Goal: Register for event/course

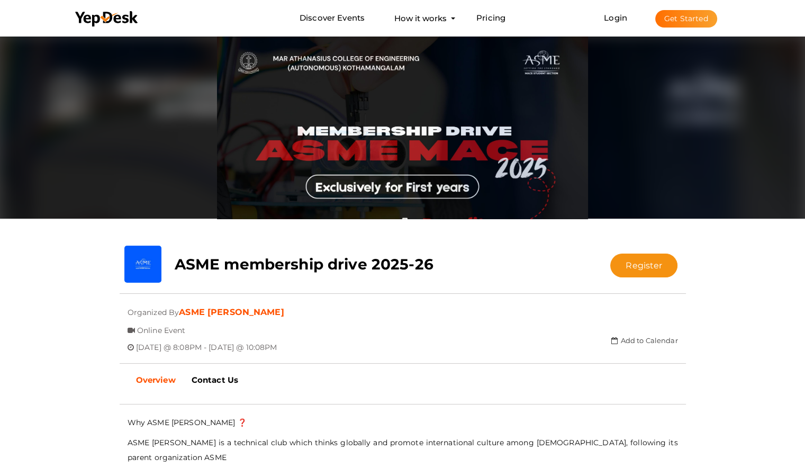
click at [0, 333] on div "close Your present response to the invite is You can change your response below…" at bounding box center [402, 441] width 805 height 814
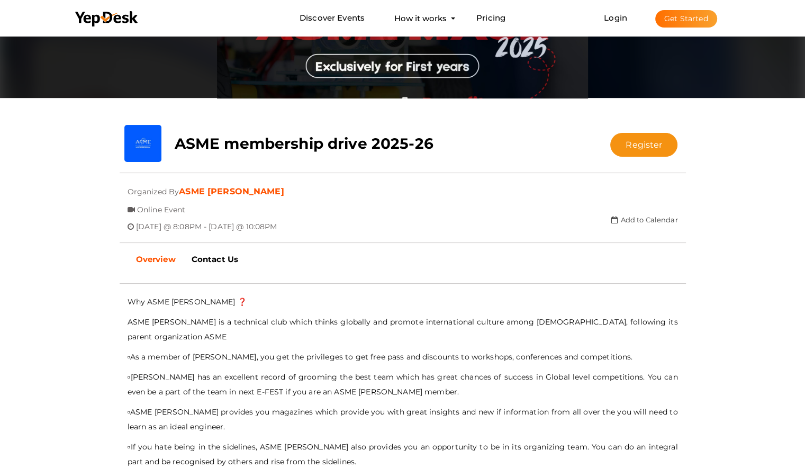
scroll to position [88, 0]
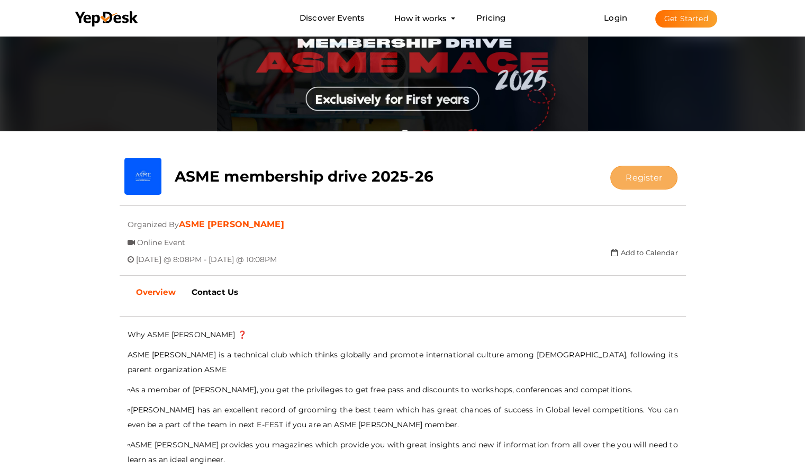
drag, startPoint x: 671, startPoint y: 167, endPoint x: 653, endPoint y: 170, distance: 18.4
click at [653, 170] on button "Register" at bounding box center [643, 178] width 67 height 24
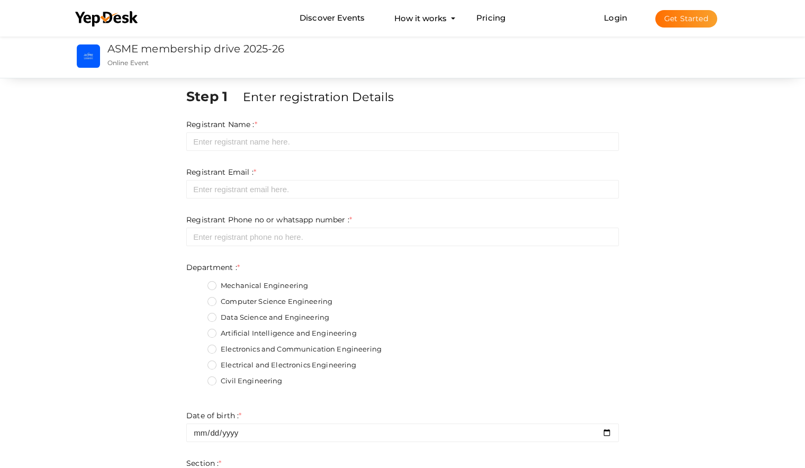
click at [553, 130] on div "Registrant Name : * Required. Invalid email Invalid phone number Invalid Format…" at bounding box center [402, 135] width 432 height 32
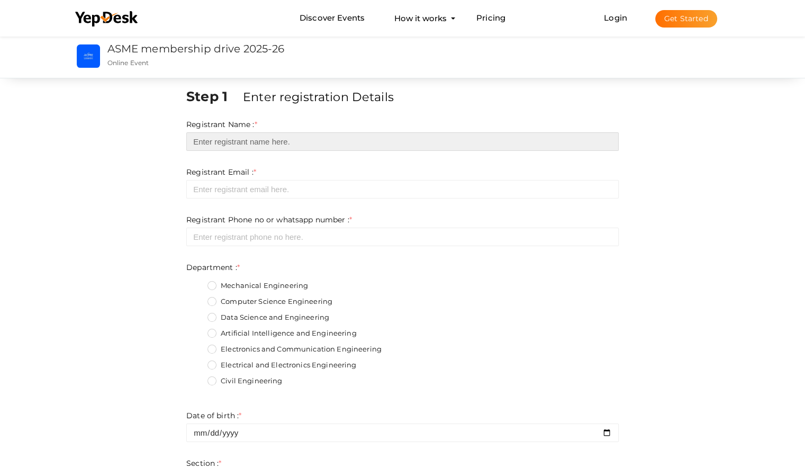
click at [433, 140] on input "text" at bounding box center [402, 141] width 432 height 19
type input "Meenakshi S"
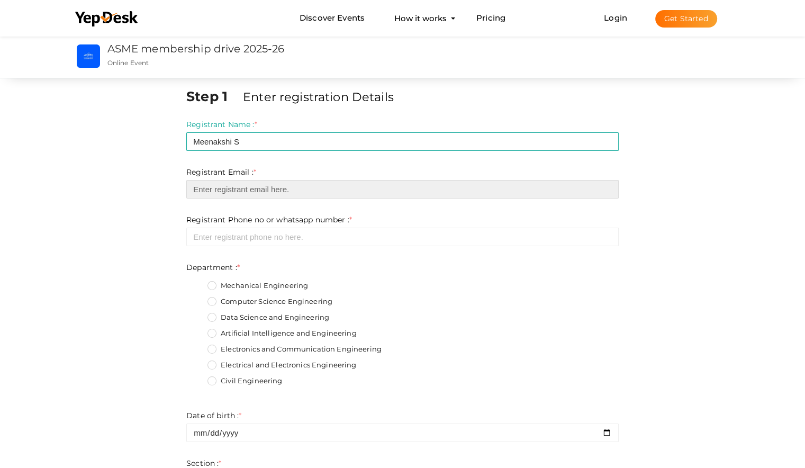
click at [332, 195] on input "email" at bounding box center [402, 189] width 432 height 19
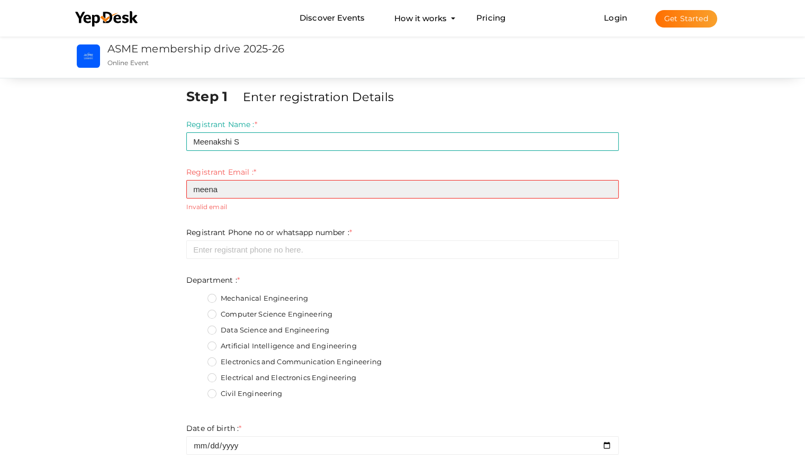
type input "[EMAIL_ADDRESS][DOMAIN_NAME]"
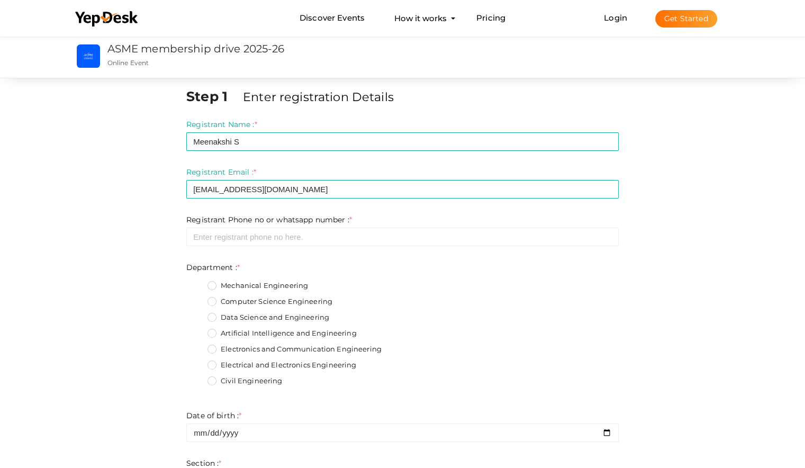
click at [252, 252] on form "Registrant Name : * Meenakshi S Required. Invalid email Invalid phone number In…" at bounding box center [402, 420] width 432 height 603
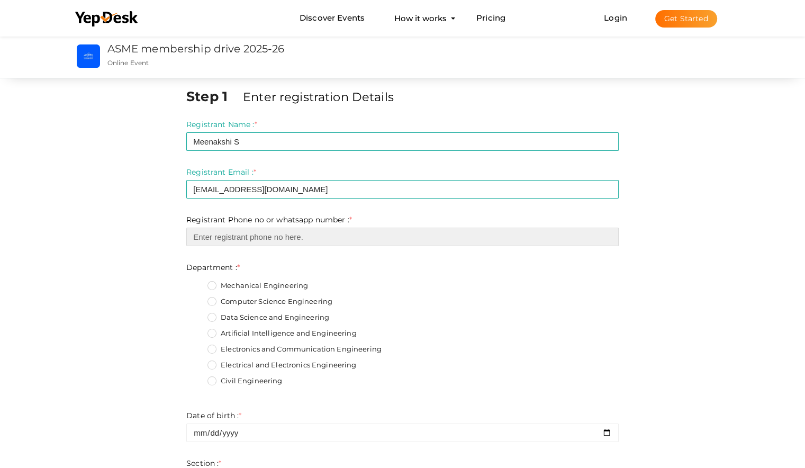
click at [270, 243] on input "number" at bounding box center [402, 237] width 432 height 19
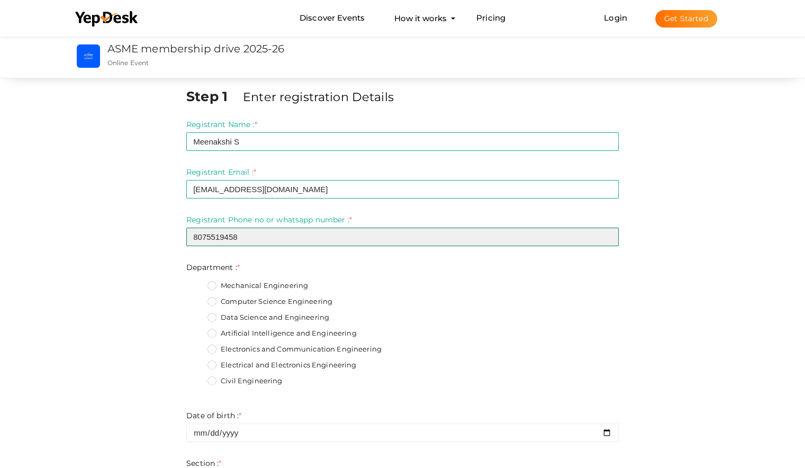
type input "8075519458"
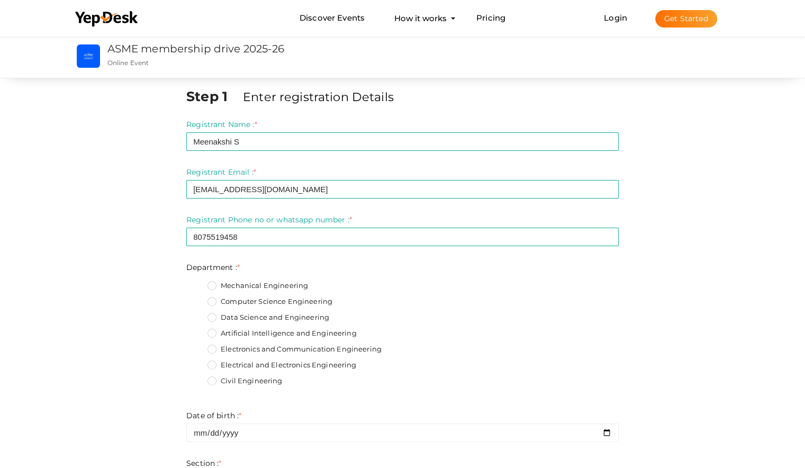
click at [214, 331] on label "Artificial Intelligence and Engineering" at bounding box center [281, 333] width 149 height 11
click at [197, 330] on input "Artificial Intelligence and Engineering" at bounding box center [197, 330] width 0 height 0
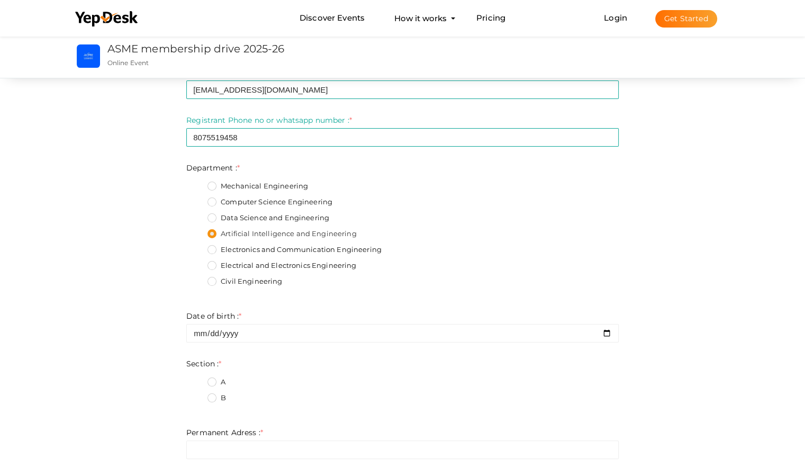
scroll to position [100, 0]
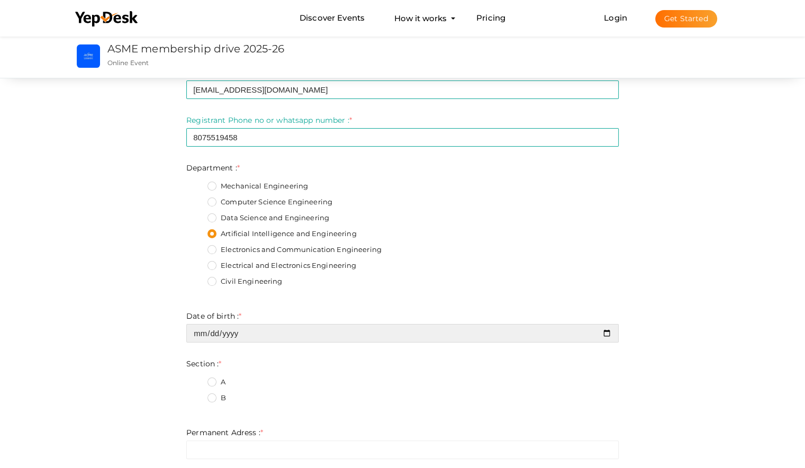
click at [335, 339] on input "date" at bounding box center [402, 333] width 432 height 19
type input "[DATE]"
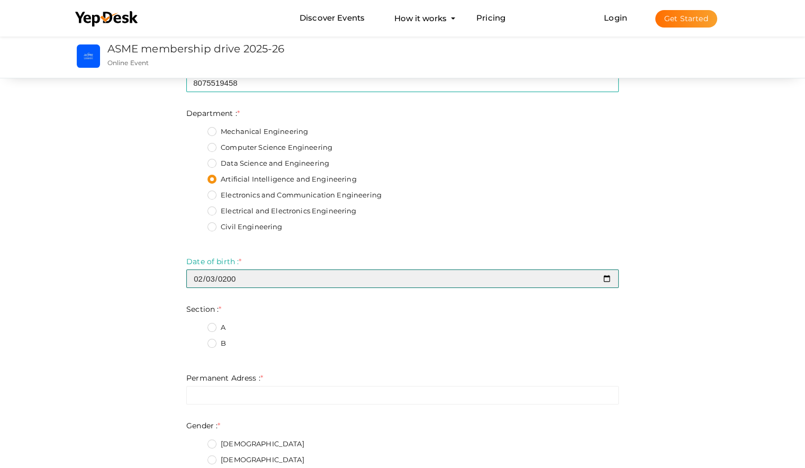
scroll to position [155, 0]
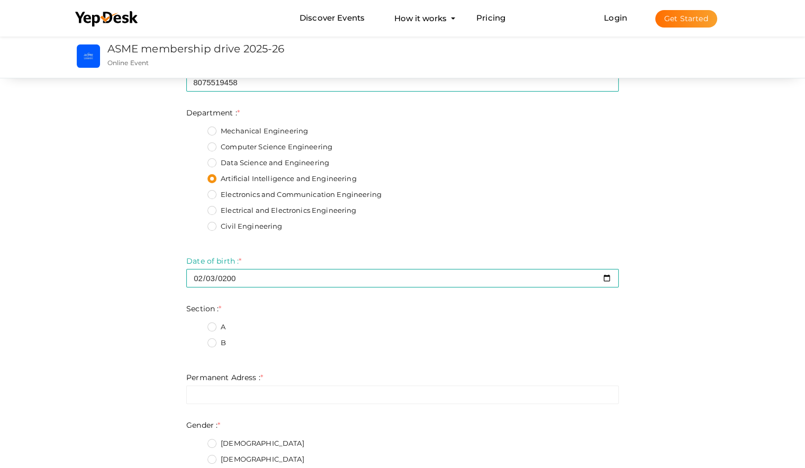
click at [288, 322] on div "A" at bounding box center [412, 328] width 411 height 13
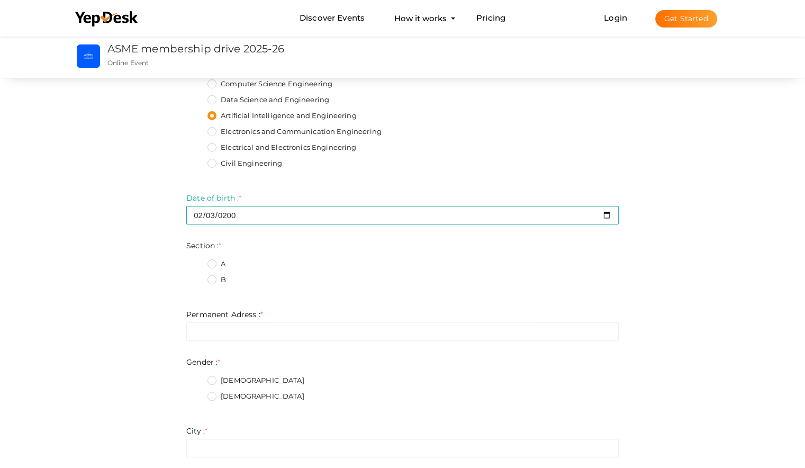
scroll to position [218, 0]
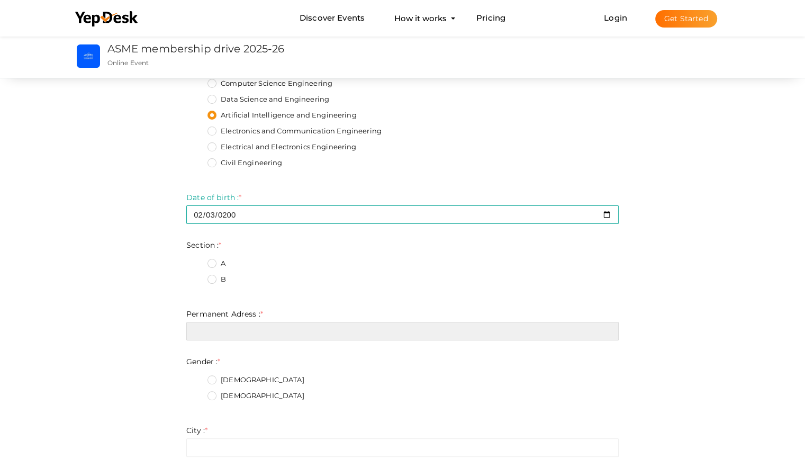
click at [221, 329] on input "text" at bounding box center [402, 331] width 432 height 19
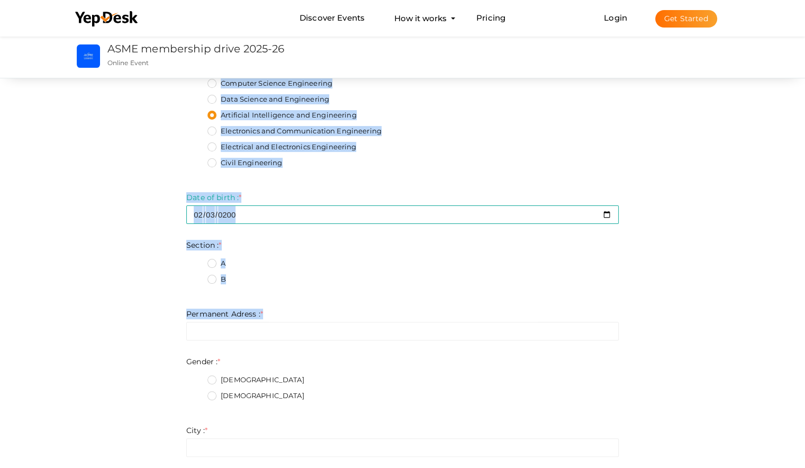
drag, startPoint x: 128, startPoint y: 350, endPoint x: 227, endPoint y: 338, distance: 99.2
click at [227, 338] on div "Step 1 Enter registration Details Registrant Name : * Meenakshi S Required. Inv…" at bounding box center [403, 259] width 688 height 780
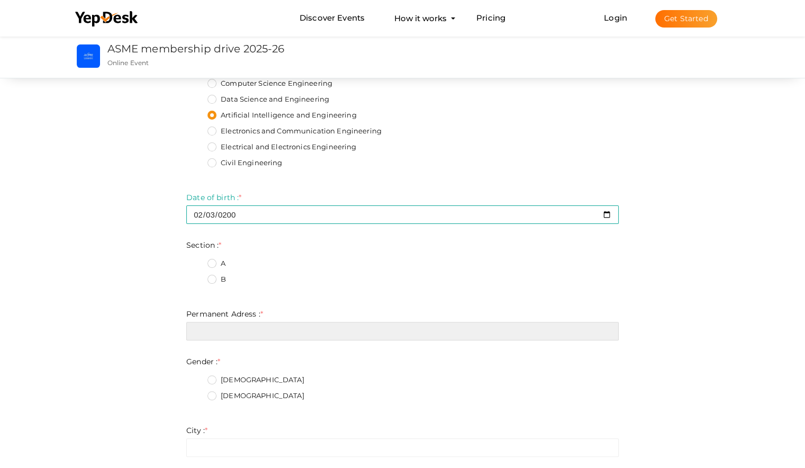
click at [227, 338] on input "text" at bounding box center [402, 331] width 432 height 19
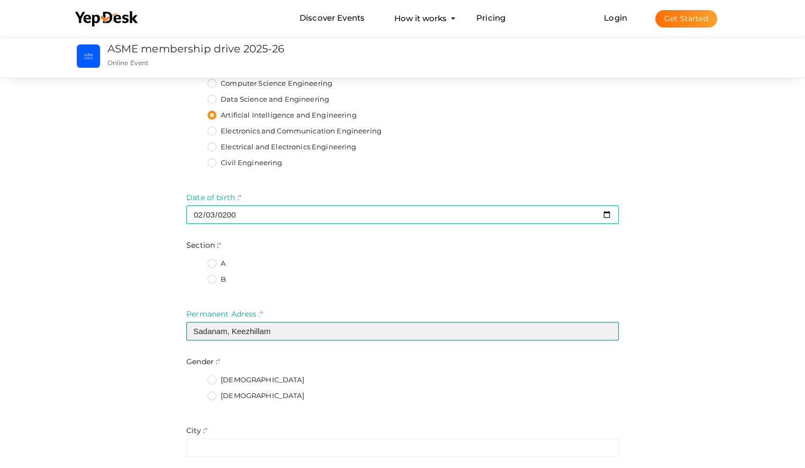
type input "Sadanam, Keezhillam"
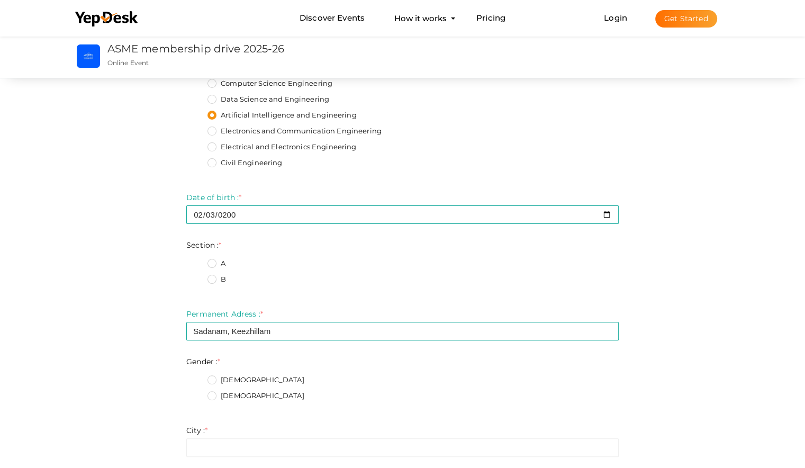
click at [213, 390] on fieldset "[DEMOGRAPHIC_DATA] [DEMOGRAPHIC_DATA]" at bounding box center [402, 389] width 432 height 40
click at [211, 393] on label "[DEMOGRAPHIC_DATA]" at bounding box center [255, 396] width 97 height 11
click at [197, 393] on input "[DEMOGRAPHIC_DATA]" at bounding box center [197, 393] width 0 height 0
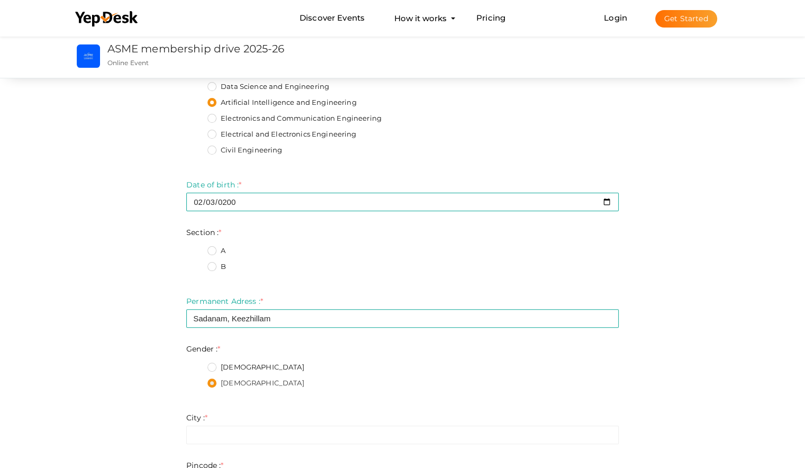
scroll to position [232, 0]
click at [207, 248] on fieldset "A B" at bounding box center [402, 259] width 432 height 40
click at [209, 249] on label "A" at bounding box center [216, 249] width 18 height 11
click at [197, 246] on input "A" at bounding box center [197, 246] width 0 height 0
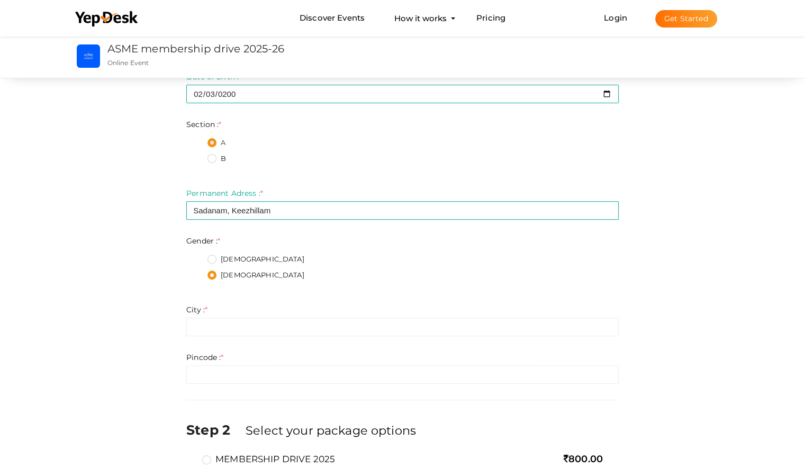
scroll to position [338, 0]
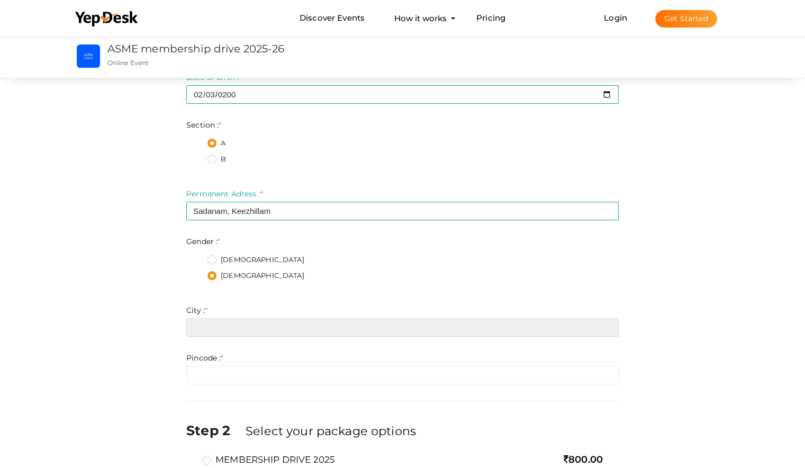
click at [224, 329] on input "text" at bounding box center [402, 327] width 432 height 19
type input "Ernakulam"
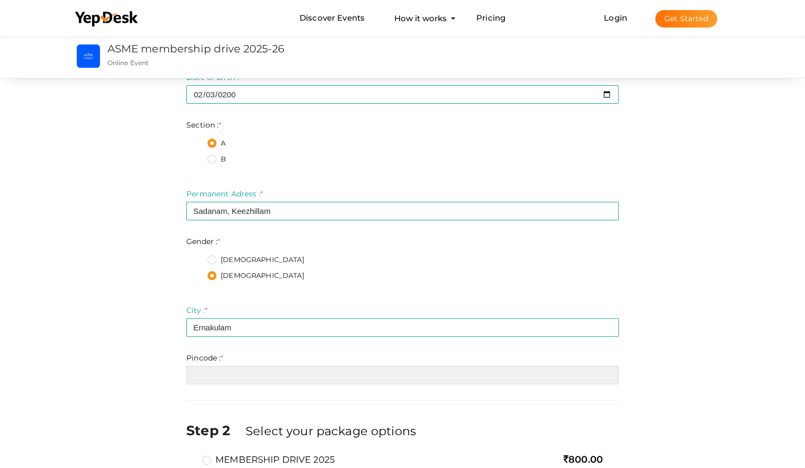
click at [216, 370] on input "number" at bounding box center [402, 375] width 432 height 19
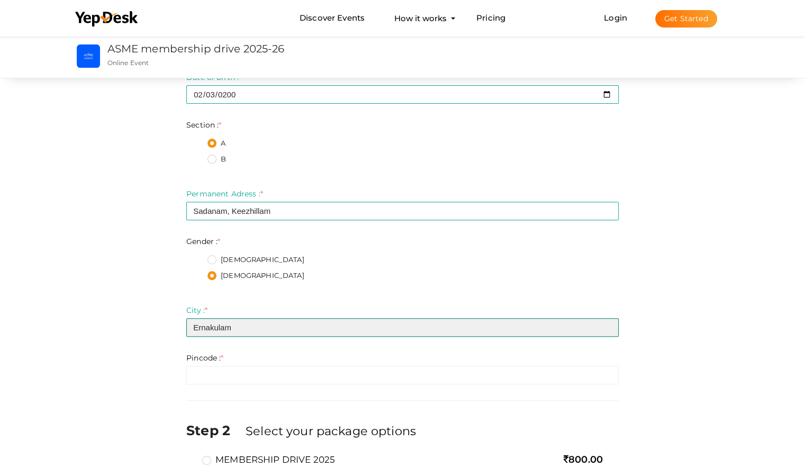
drag, startPoint x: 253, startPoint y: 331, endPoint x: 186, endPoint y: 317, distance: 68.7
click at [186, 317] on div "Step 1 Enter registration Details Registrant Name : * Meenakshi S Required. Inv…" at bounding box center [402, 139] width 448 height 780
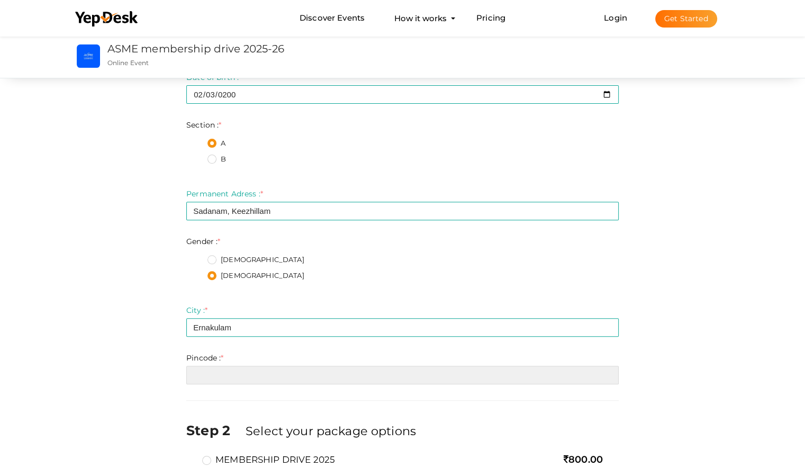
click at [220, 380] on input "number" at bounding box center [402, 375] width 432 height 19
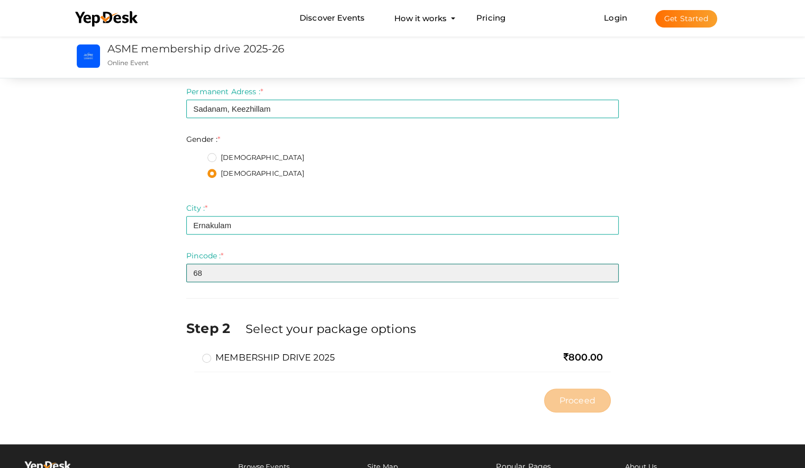
scroll to position [459, 0]
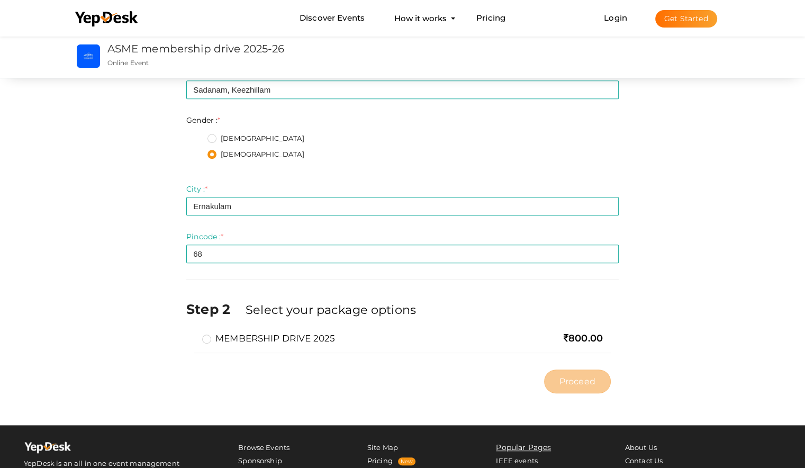
click at [202, 338] on label "MEMBERSHIP DRIVE 2025" at bounding box center [268, 338] width 133 height 13
click at [192, 334] on input "MEMBERSHIP DRIVE 2025" at bounding box center [192, 334] width 0 height 0
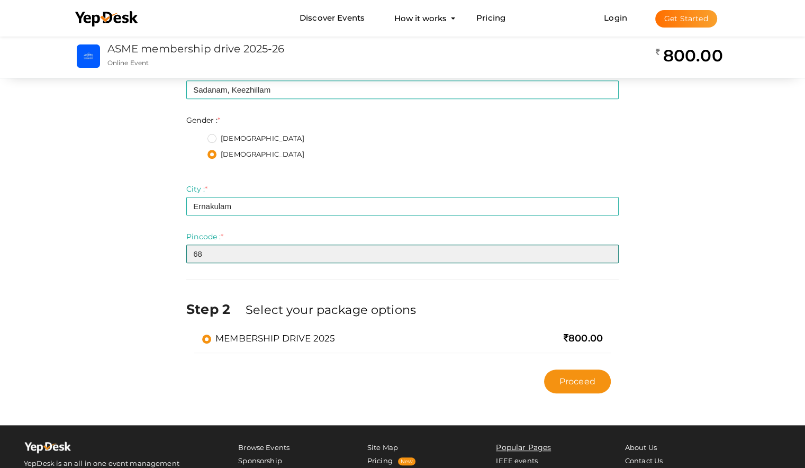
click at [214, 259] on input "68" at bounding box center [402, 254] width 432 height 19
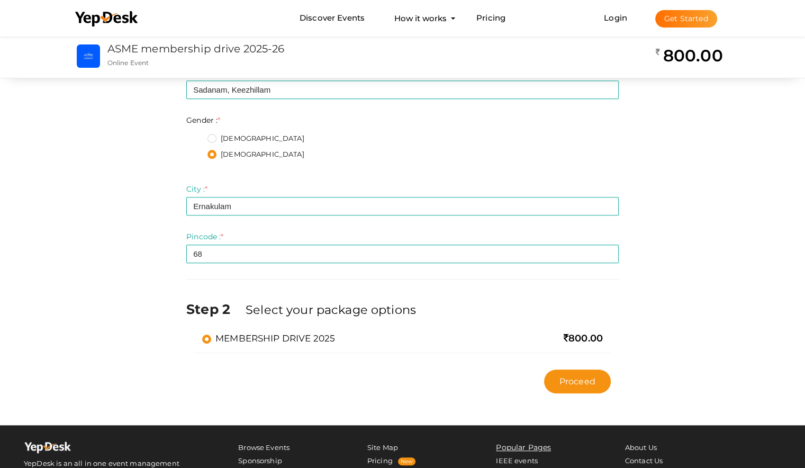
click at [688, 322] on div "Step 1 Enter registration Details Registrant Name : * Meenakshi S Required. Inv…" at bounding box center [403, 12] width 688 height 771
click at [680, 338] on div "Step 1 Enter registration Details Registrant Name : * Meenakshi S Required. Inv…" at bounding box center [403, 12] width 688 height 771
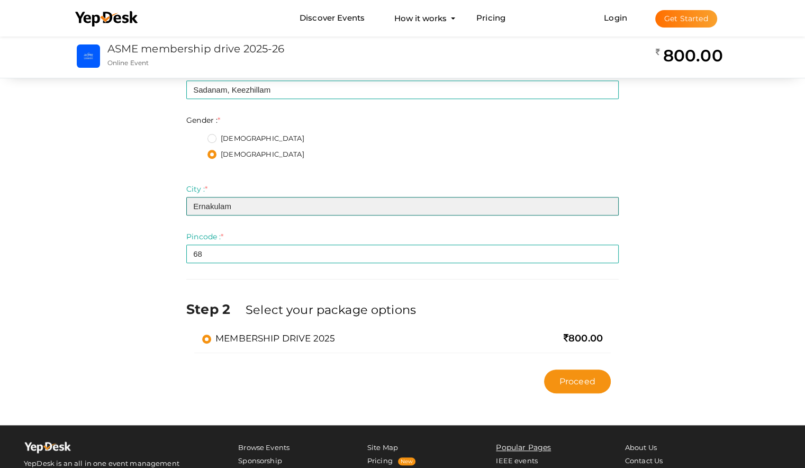
click at [292, 210] on input "Ernakulam" at bounding box center [402, 206] width 432 height 19
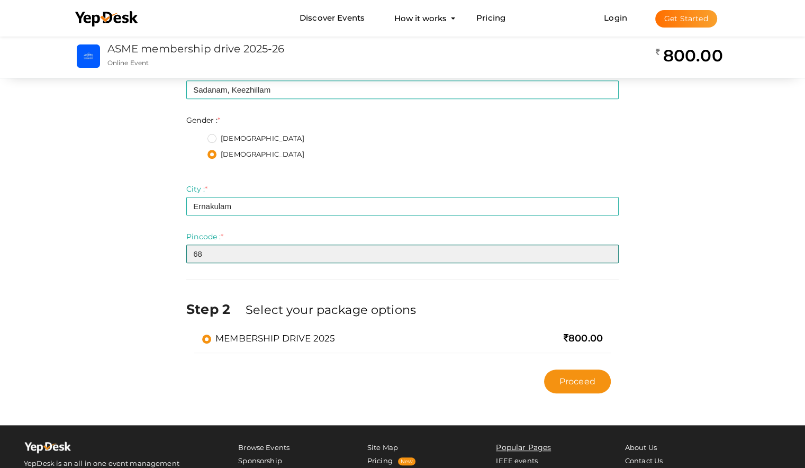
click at [243, 254] on input "68" at bounding box center [402, 254] width 432 height 19
type input "683541"
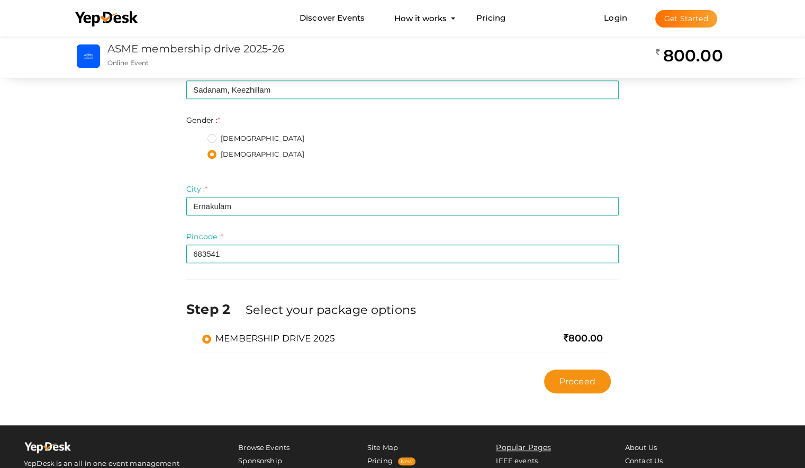
click at [0, 112] on div "Step 1 Enter registration Details Registrant Name : * Meenakshi S Required. Inv…" at bounding box center [402, -1] width 805 height 851
click at [597, 383] on button "Proceed" at bounding box center [577, 381] width 67 height 24
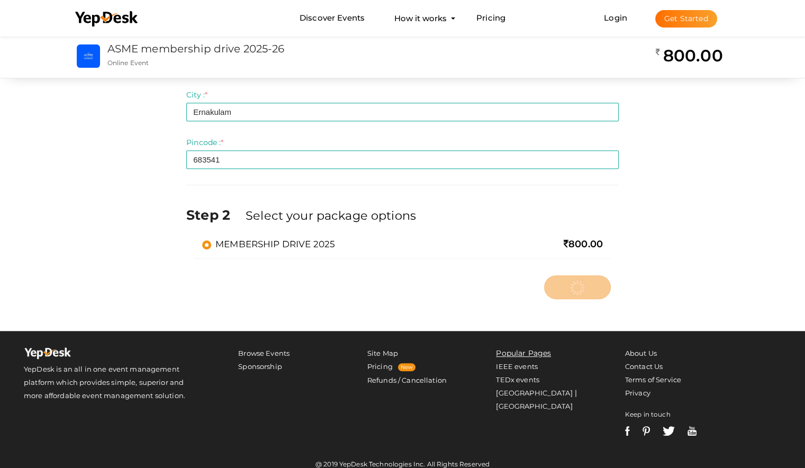
scroll to position [566, 0]
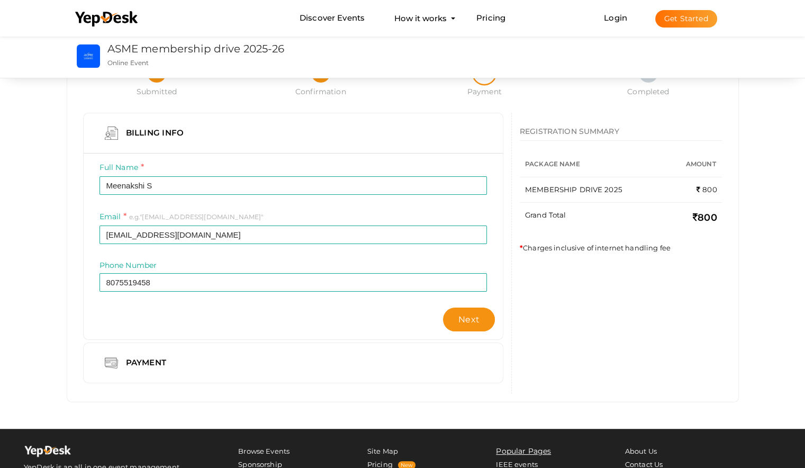
scroll to position [33, 0]
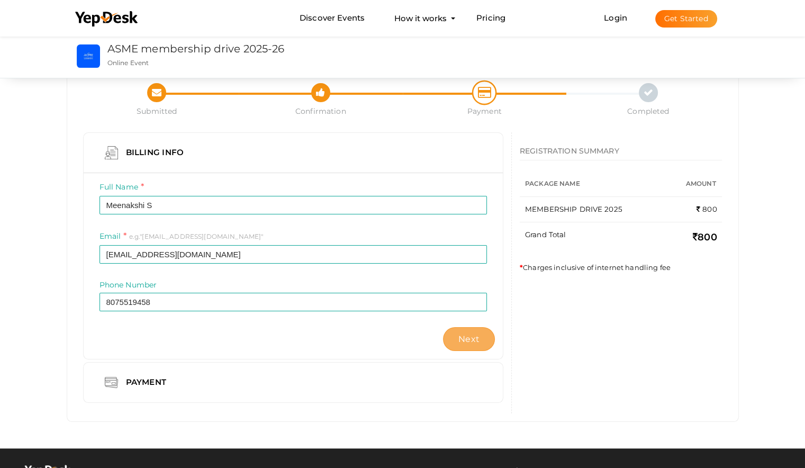
click at [476, 335] on span "Next" at bounding box center [468, 339] width 21 height 10
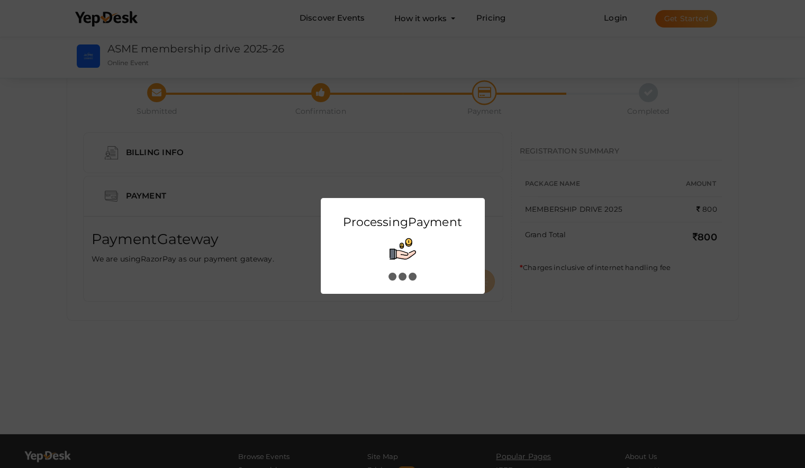
scroll to position [0, 0]
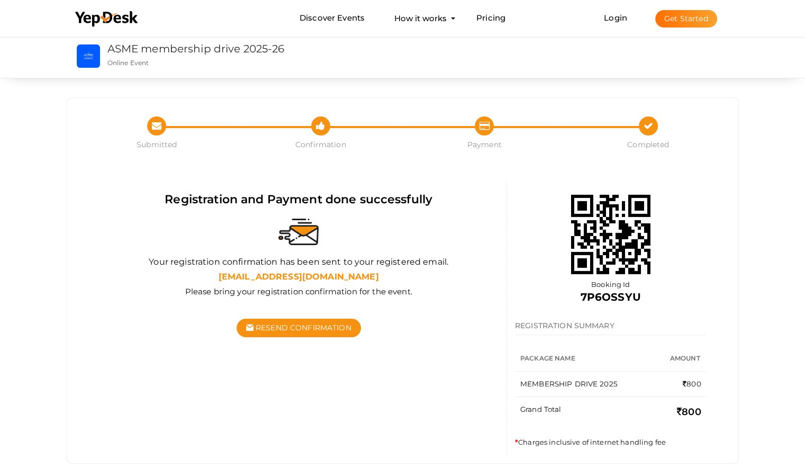
click at [756, 257] on div "Submitted Confirmation Completed Submitted Confirmation Payment Completed Regis…" at bounding box center [402, 262] width 805 height 456
